Goal: Transaction & Acquisition: Book appointment/travel/reservation

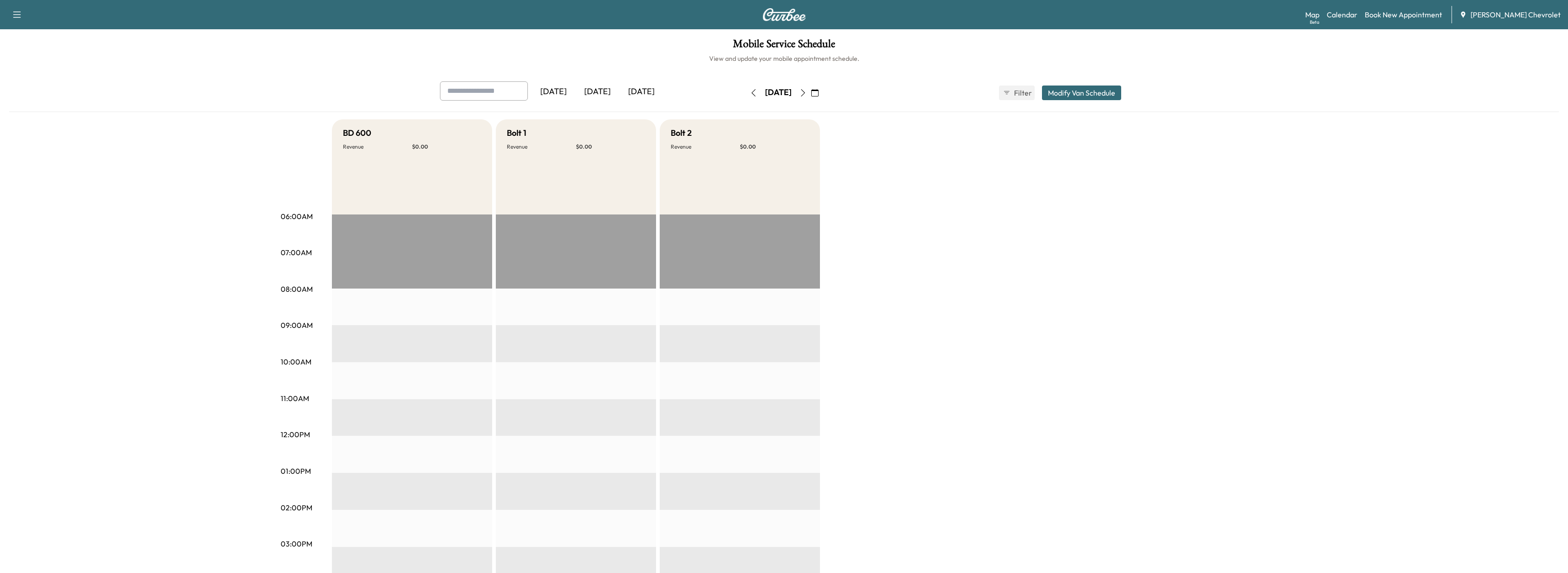
click at [811, 98] on button "button" at bounding box center [803, 93] width 15 height 15
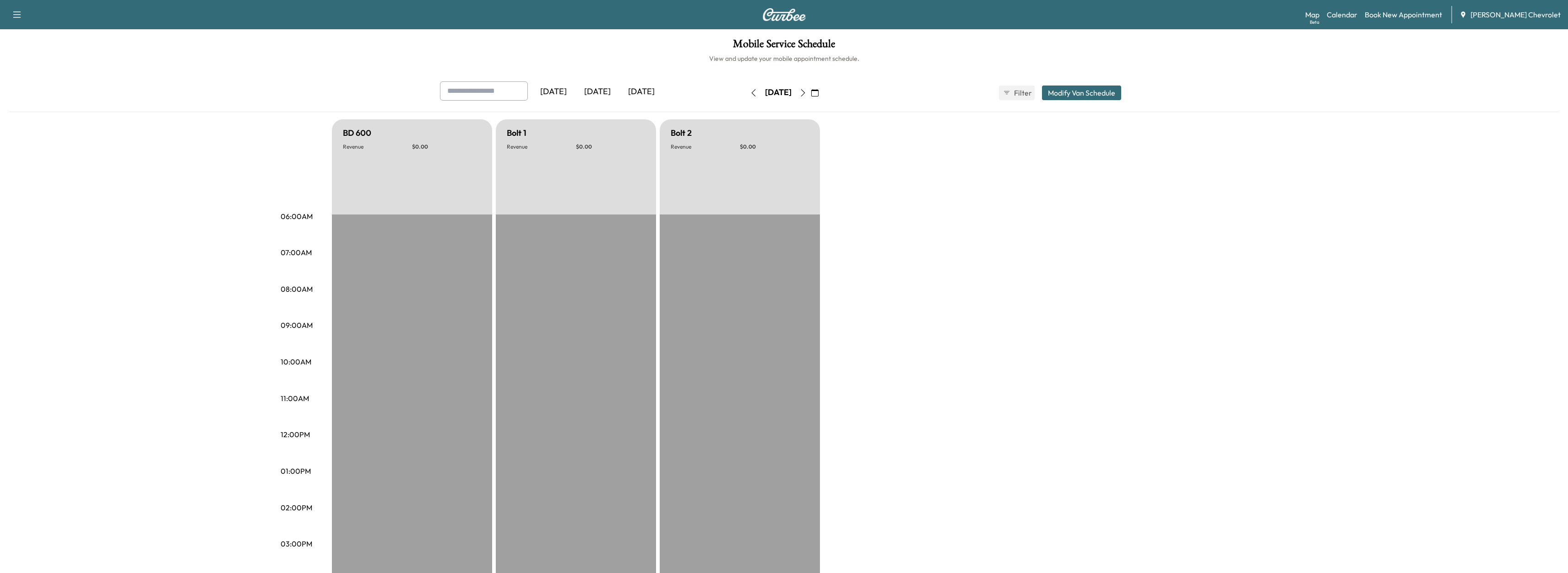
click at [750, 91] on icon "button" at bounding box center [754, 93] width 7 height 7
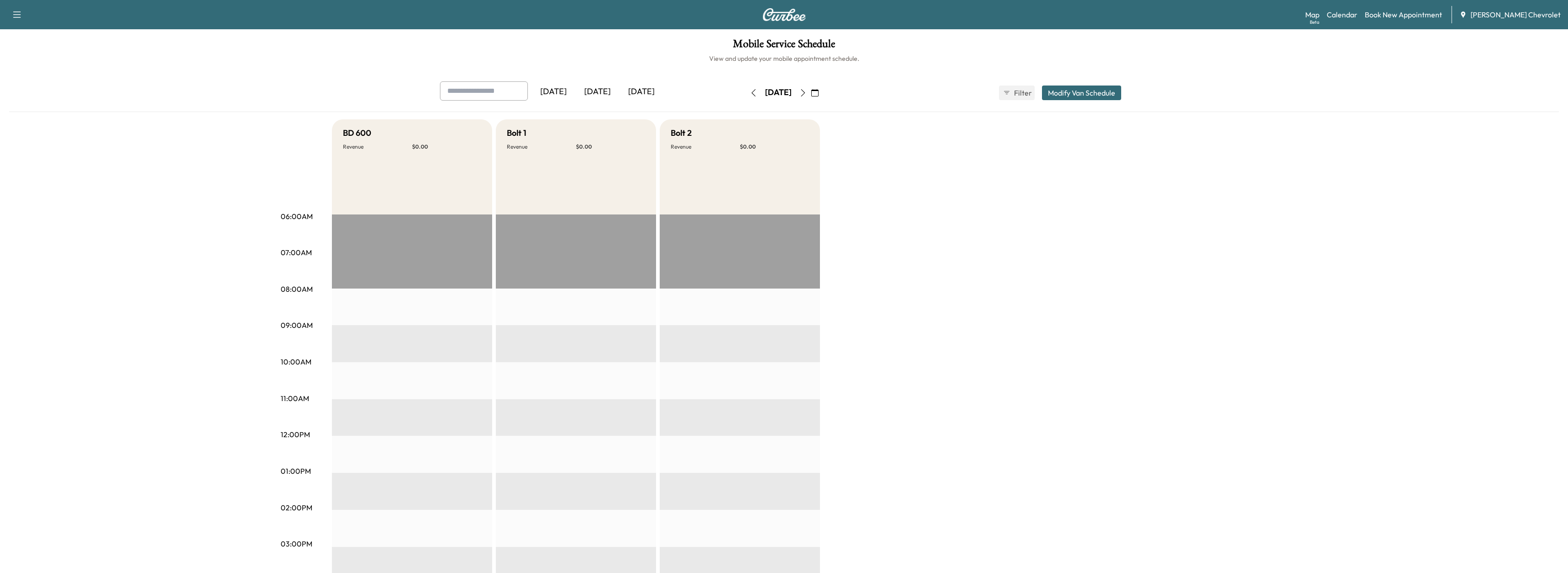
click at [746, 97] on button "button" at bounding box center [753, 93] width 15 height 15
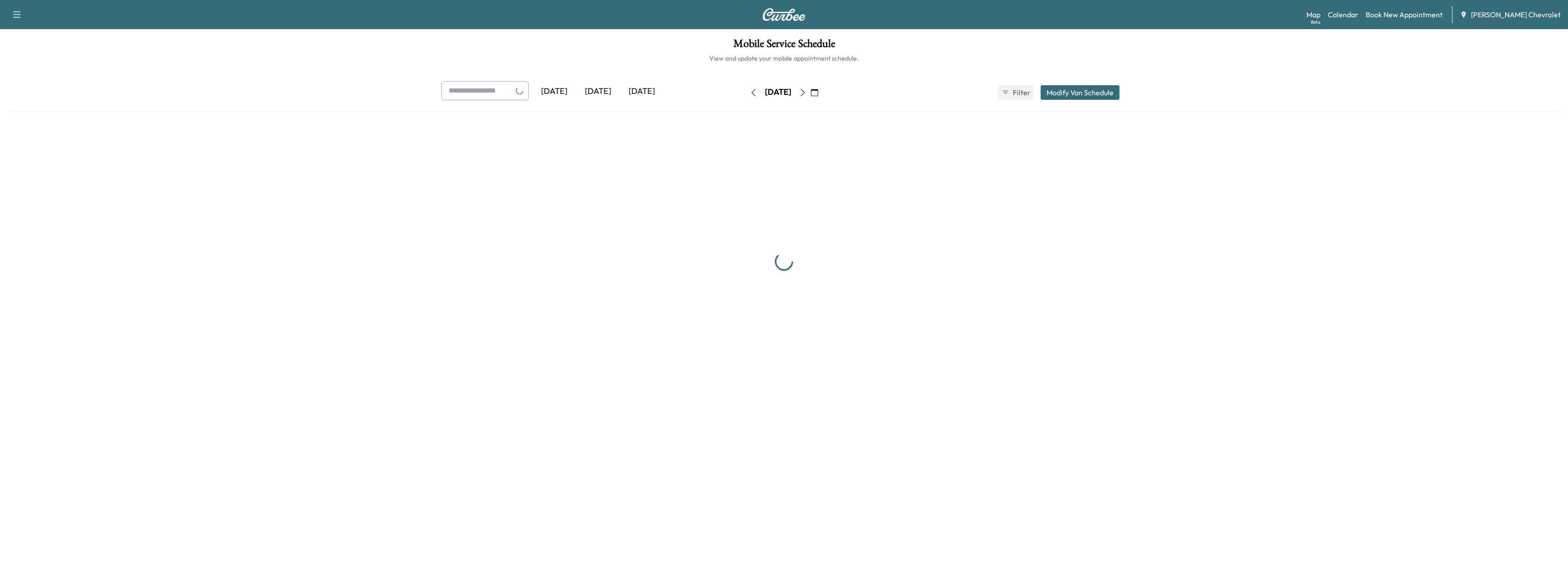
click at [746, 96] on button "button" at bounding box center [753, 93] width 15 height 15
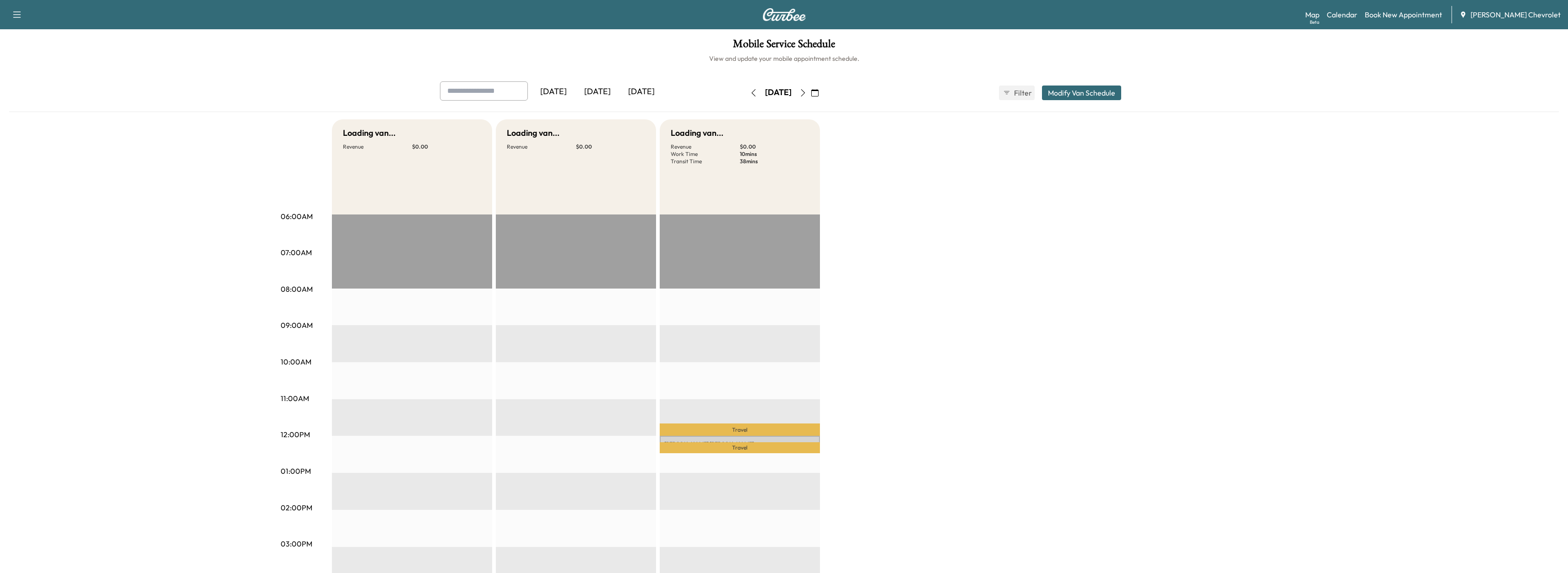
click at [660, 95] on div "[DATE]" at bounding box center [641, 92] width 44 height 21
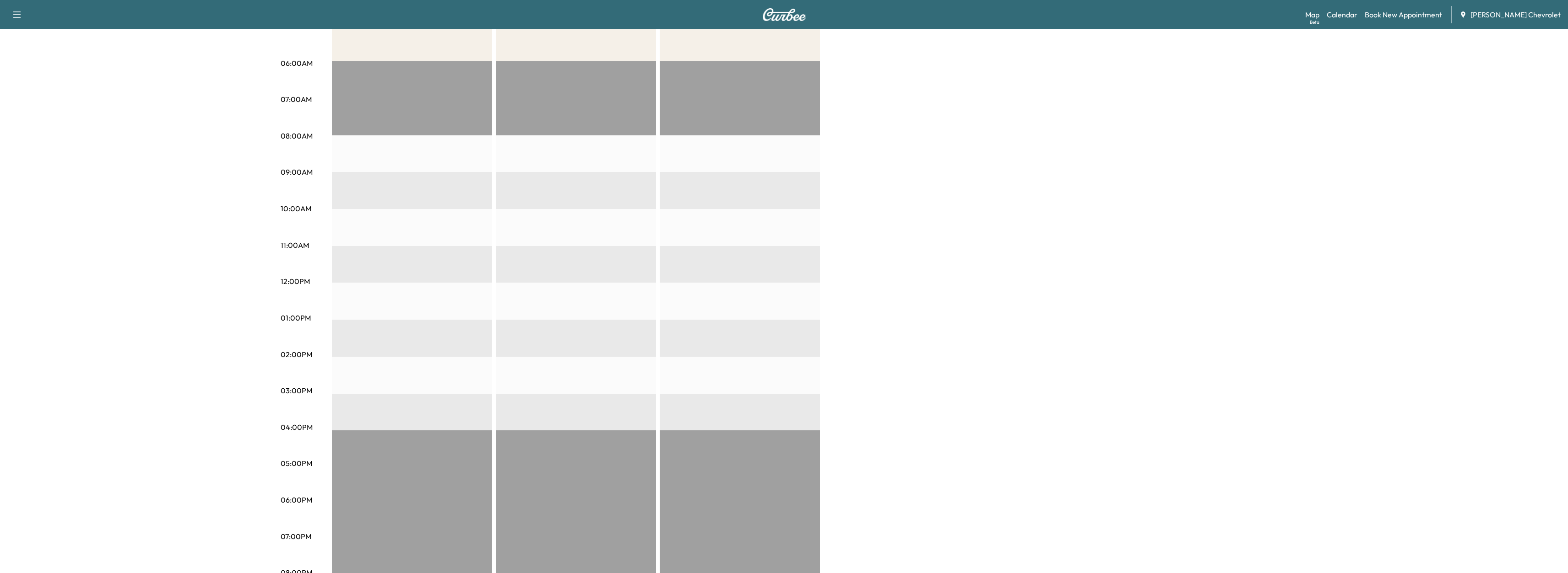
scroll to position [183, 0]
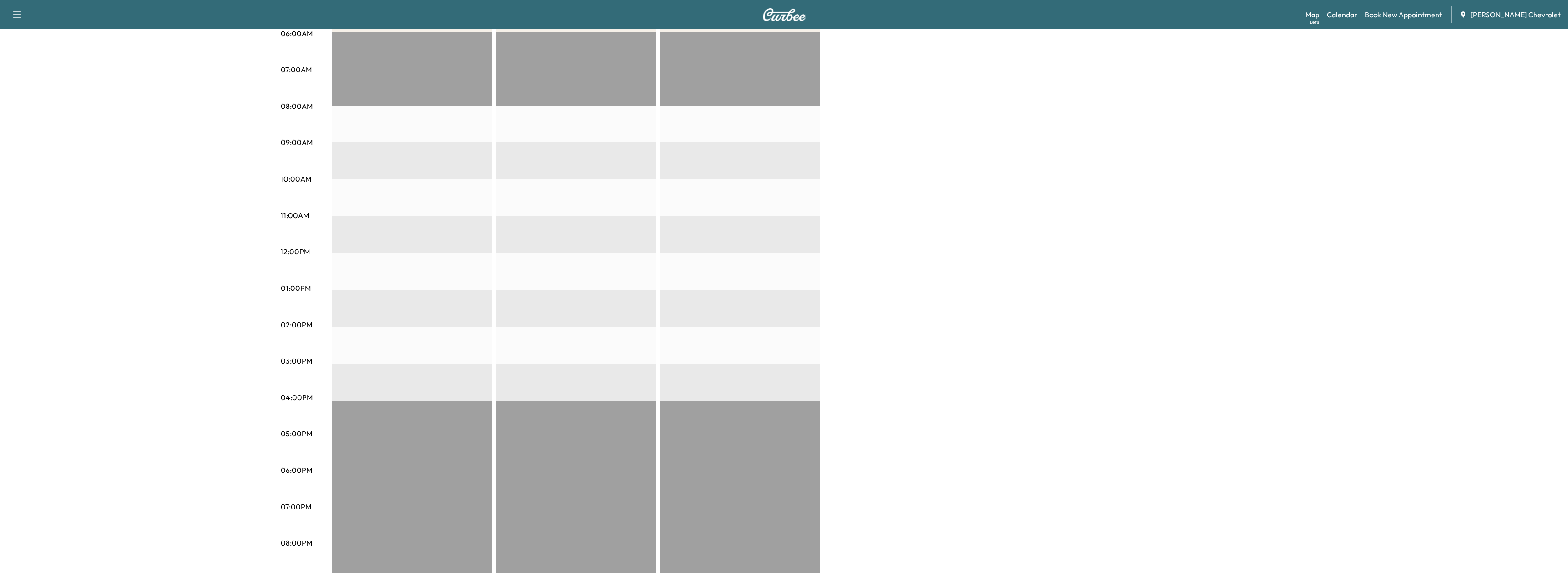
click at [540, 217] on div "EST Start" at bounding box center [576, 327] width 160 height 591
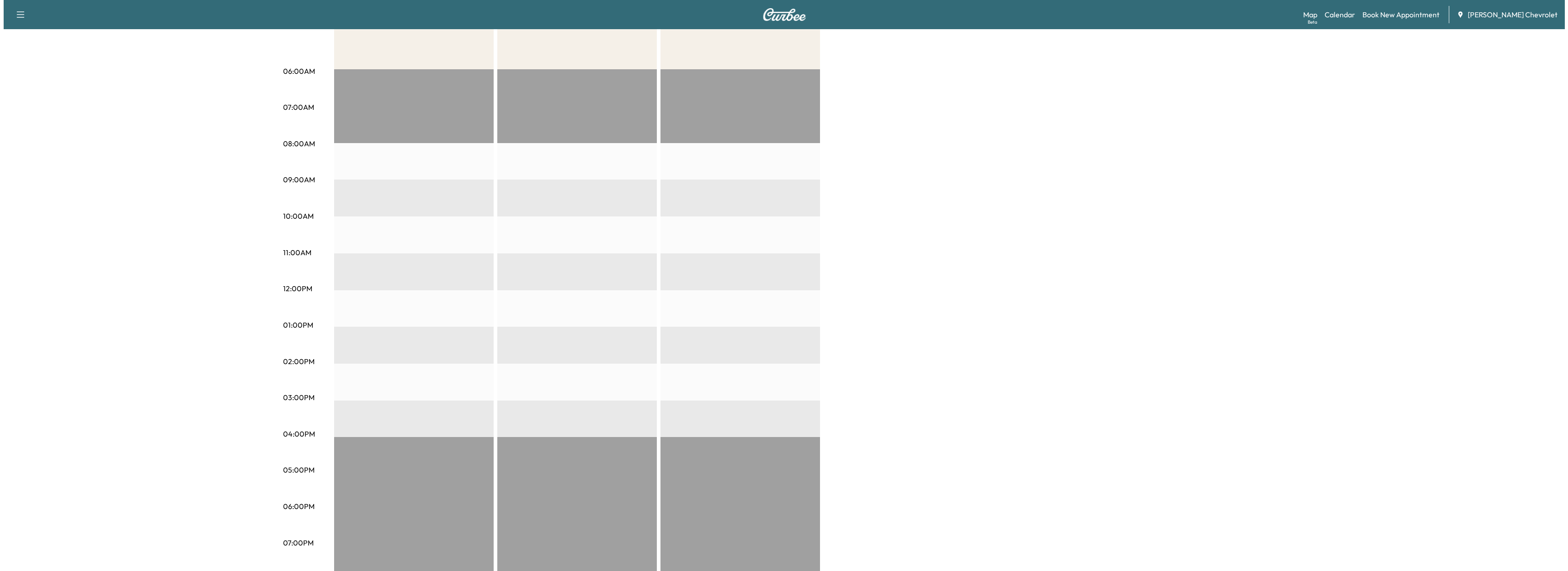
scroll to position [0, 0]
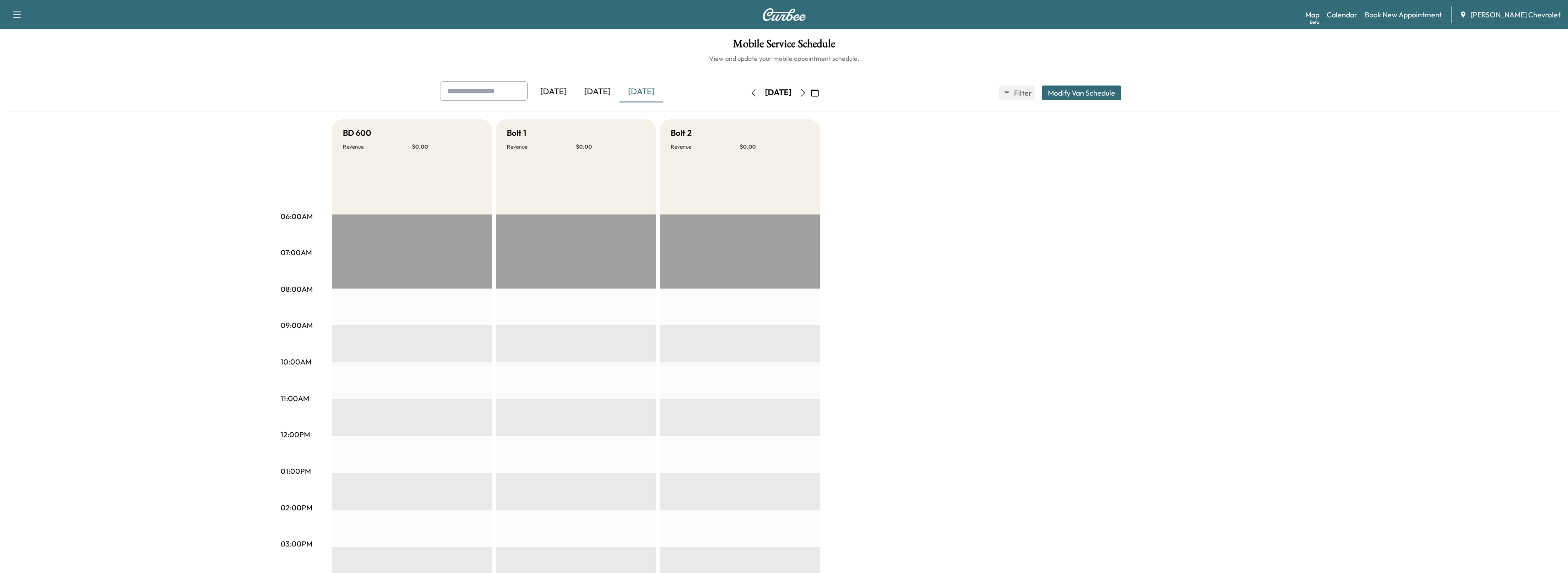
click at [1415, 13] on link "Book New Appointment" at bounding box center [1403, 15] width 78 height 11
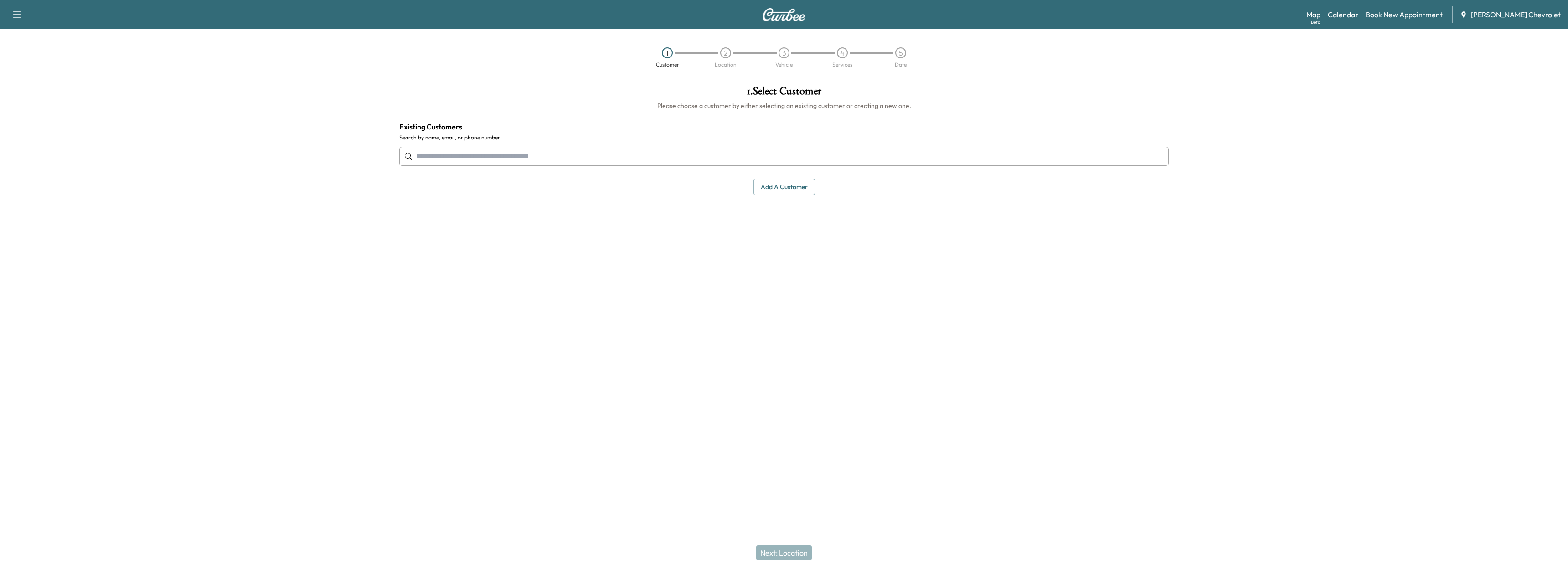
click at [470, 153] on input "text" at bounding box center [784, 156] width 769 height 19
click at [458, 214] on div "[PHONE_NUMBER]" at bounding box center [474, 211] width 120 height 11
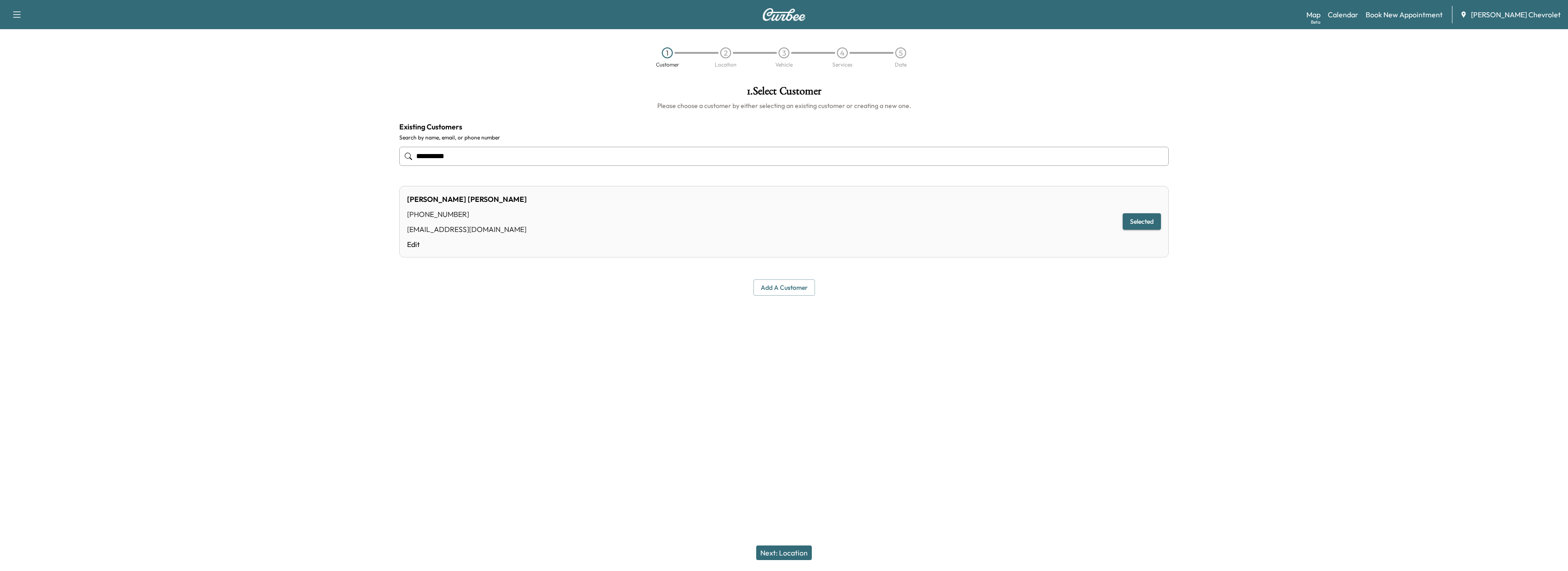
type input "**********"
click at [453, 221] on div "[PERSON_NAME] [PHONE_NUMBER] [EMAIL_ADDRESS][DOMAIN_NAME] Edit" at bounding box center [467, 222] width 120 height 56
click at [1150, 217] on button "Selected" at bounding box center [1141, 222] width 38 height 17
click at [1150, 219] on button "Selected" at bounding box center [1141, 222] width 38 height 17
click at [792, 553] on button "Next: Location" at bounding box center [783, 553] width 55 height 15
